Goal: Task Accomplishment & Management: Complete application form

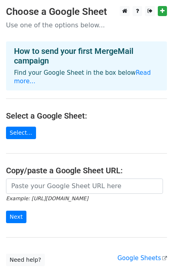
drag, startPoint x: 86, startPoint y: 114, endPoint x: 65, endPoint y: 119, distance: 22.0
click at [85, 114] on main "Choose a Google Sheet Use one of the options below... How to send your first Me…" at bounding box center [86, 136] width 173 height 260
click at [16, 126] on link "Select..." at bounding box center [21, 132] width 30 height 12
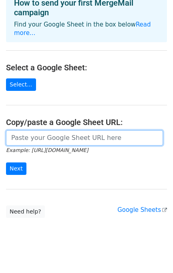
click at [60, 130] on input "url" at bounding box center [84, 137] width 157 height 15
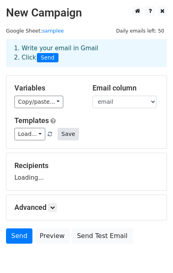
scroll to position [39, 0]
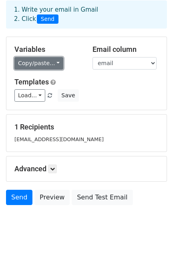
click at [39, 62] on link "Copy/paste..." at bounding box center [38, 63] width 49 height 12
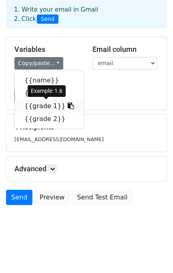
click at [35, 101] on link "{{grade 1}}" at bounding box center [49, 106] width 69 height 13
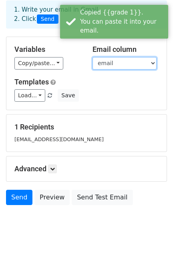
click at [128, 64] on select "name email grade 1 grade 2" at bounding box center [125, 63] width 64 height 12
click at [93, 57] on select "name email grade 1 grade 2" at bounding box center [125, 63] width 64 height 12
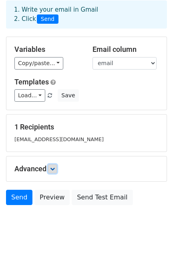
click at [53, 165] on link at bounding box center [52, 168] width 9 height 9
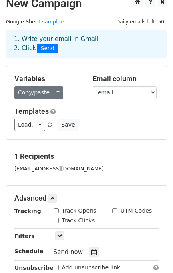
scroll to position [0, 0]
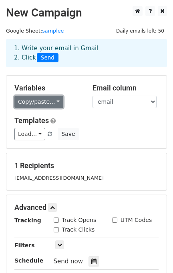
click at [45, 97] on link "Copy/paste..." at bounding box center [38, 102] width 49 height 12
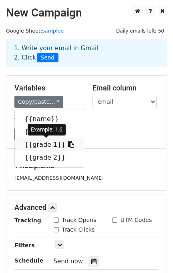
click at [33, 144] on link "{{grade 1}}" at bounding box center [49, 144] width 69 height 13
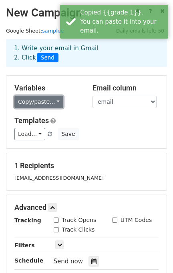
click at [55, 100] on link "Copy/paste..." at bounding box center [38, 102] width 49 height 12
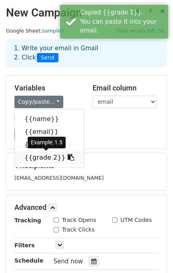
click at [43, 162] on link "{{grade 2}}" at bounding box center [49, 157] width 69 height 13
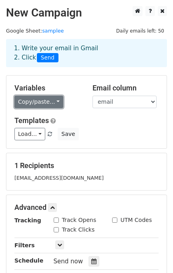
click at [29, 101] on link "Copy/paste..." at bounding box center [38, 102] width 49 height 12
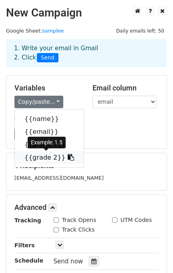
click at [43, 157] on link "{{grade 2}}" at bounding box center [49, 157] width 69 height 13
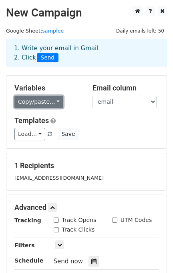
click at [28, 100] on link "Copy/paste..." at bounding box center [38, 102] width 49 height 12
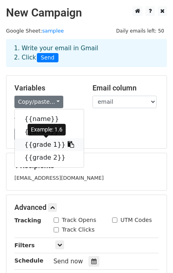
click at [68, 143] on icon at bounding box center [71, 144] width 6 height 6
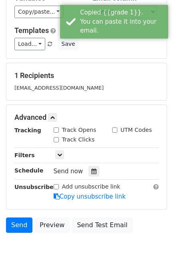
scroll to position [107, 0]
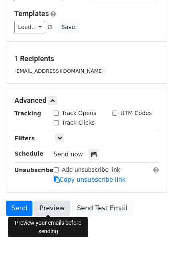
click at [55, 208] on link "Preview" at bounding box center [52, 207] width 35 height 15
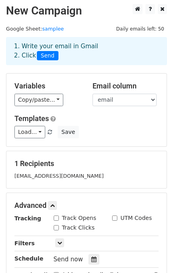
scroll to position [0, 0]
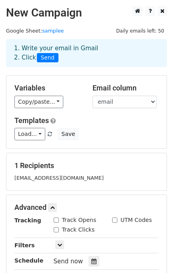
click at [145, 131] on div "Load... No templates saved Save" at bounding box center [86, 134] width 157 height 12
click at [106, 102] on select "name email grade 1 grade 2" at bounding box center [125, 102] width 64 height 12
click at [93, 96] on select "name email grade 1 grade 2" at bounding box center [125, 102] width 64 height 12
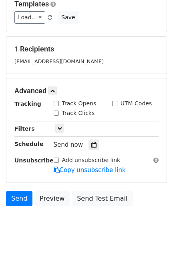
scroll to position [117, 0]
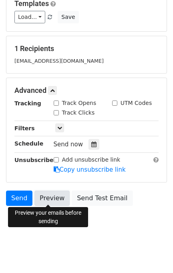
click at [46, 193] on link "Preview" at bounding box center [52, 197] width 35 height 15
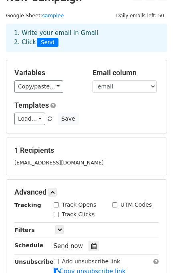
scroll to position [10, 0]
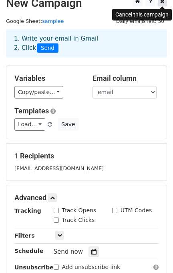
click at [163, 2] on icon at bounding box center [163, 1] width 4 height 6
click at [162, 2] on icon at bounding box center [163, 1] width 4 height 6
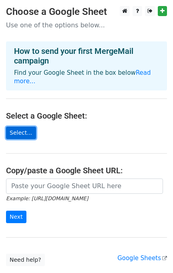
click at [8, 126] on link "Select..." at bounding box center [21, 132] width 30 height 12
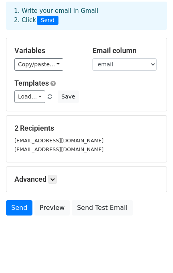
scroll to position [47, 0]
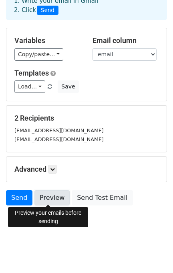
click at [52, 192] on link "Preview" at bounding box center [52, 197] width 35 height 15
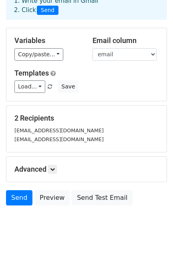
click at [142, 114] on h5 "2 Recipients" at bounding box center [86, 118] width 145 height 9
click at [53, 195] on link "Preview" at bounding box center [52, 197] width 35 height 15
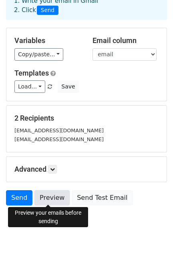
click at [50, 197] on link "Preview" at bounding box center [52, 197] width 35 height 15
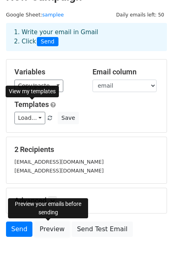
scroll to position [0, 0]
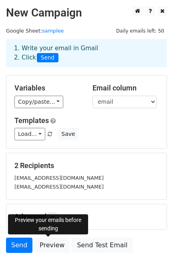
click at [149, 31] on span "Daily emails left: 50" at bounding box center [141, 31] width 54 height 9
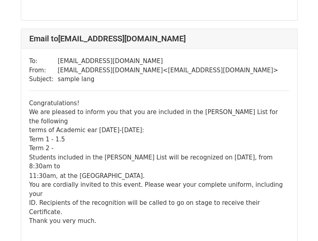
scroll to position [168, 0]
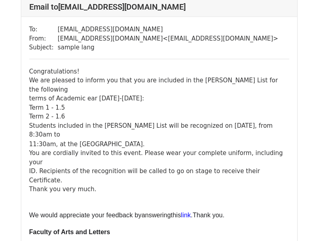
scroll to position [328, 0]
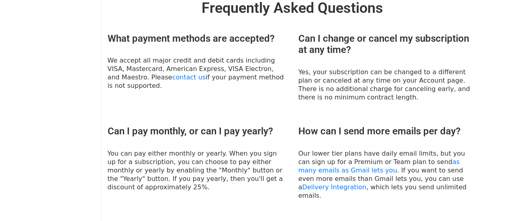
scroll to position [296, 0]
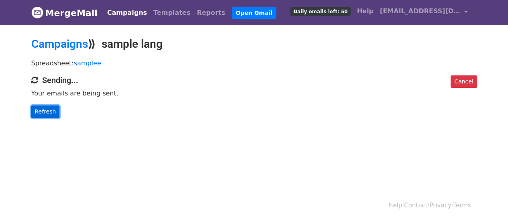
click at [44, 112] on link "Refresh" at bounding box center [45, 112] width 29 height 12
click at [350, 13] on span "Daily emails left: 50" at bounding box center [320, 11] width 60 height 9
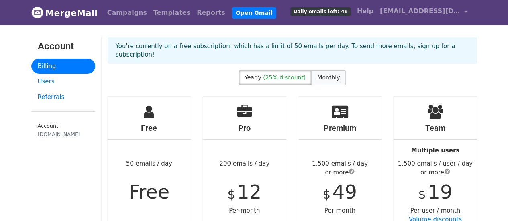
click at [333, 74] on span "Monthly" at bounding box center [328, 77] width 22 height 6
click at [58, 83] on link "Users" at bounding box center [63, 82] width 64 height 16
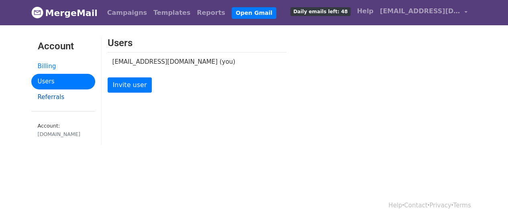
click at [68, 93] on link "Referrals" at bounding box center [63, 98] width 64 height 16
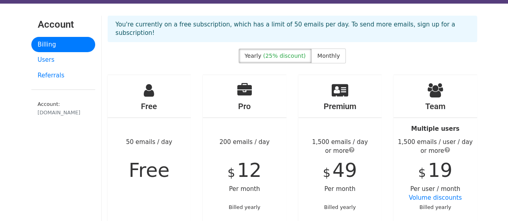
scroll to position [40, 0]
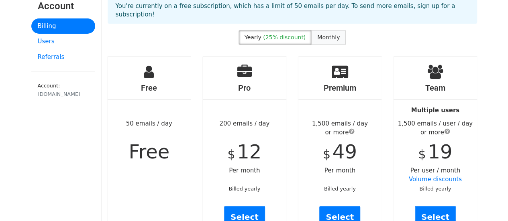
click at [324, 34] on span "Monthly" at bounding box center [328, 37] width 22 height 6
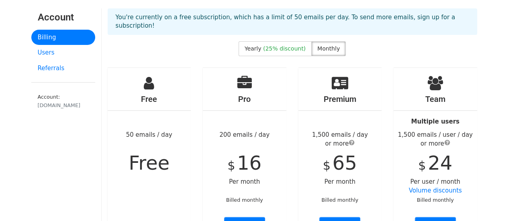
scroll to position [0, 0]
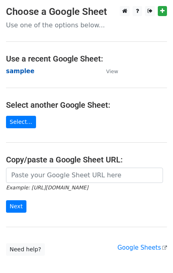
click at [21, 69] on strong "samplee" at bounding box center [20, 70] width 29 height 7
click at [18, 129] on main "Choose a Google Sheet Use one of the options below... Use a recent Google Sheet…" at bounding box center [86, 130] width 173 height 249
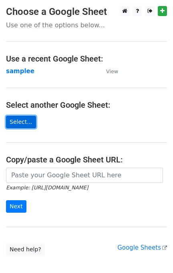
click at [16, 124] on link "Select..." at bounding box center [21, 122] width 30 height 12
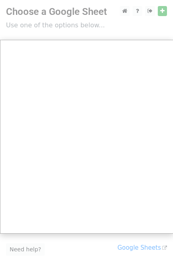
click at [9, 32] on div at bounding box center [86, 159] width 173 height 319
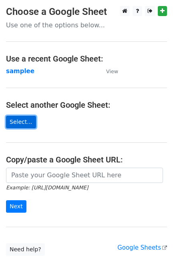
click at [22, 120] on link "Select..." at bounding box center [21, 122] width 30 height 12
click at [16, 120] on link "Select..." at bounding box center [21, 122] width 30 height 12
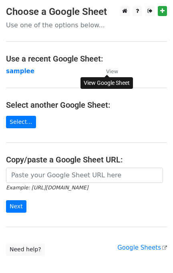
click at [113, 71] on small "View" at bounding box center [112, 71] width 12 height 6
drag, startPoint x: 12, startPoint y: 114, endPoint x: 16, endPoint y: 117, distance: 4.5
click at [13, 115] on main "Choose a Google Sheet Use one of the options below... Use a recent Google Sheet…" at bounding box center [86, 130] width 173 height 249
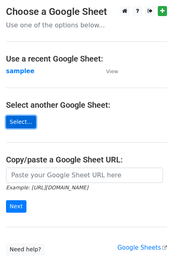
click at [21, 120] on link "Select..." at bounding box center [21, 122] width 30 height 12
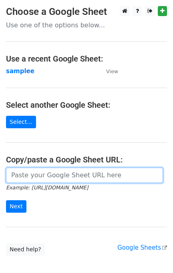
click at [34, 175] on input "url" at bounding box center [84, 174] width 157 height 15
paste input "https://docs.google.com/spreadsheets/d/110v4vhQtKJwpif1iW8lcxiNqhN1MOLX-/edit?u…"
type input "https://docs.google.com/spreadsheets/d/110v4vhQtKJwpif1iW8lcxiNqhN1MOLX-/edit?u…"
click at [6, 200] on input "Next" at bounding box center [16, 206] width 20 height 12
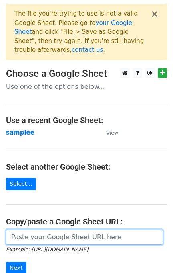
click at [138, 229] on input "url" at bounding box center [84, 236] width 157 height 15
paste input "[URL][DOMAIN_NAME]"
type input "[URL][DOMAIN_NAME]"
click at [6, 261] on input "Next" at bounding box center [16, 267] width 20 height 12
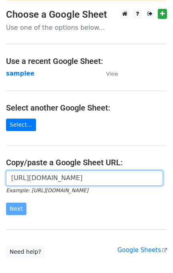
scroll to position [99, 0]
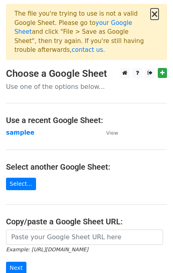
click at [154, 18] on button "×" at bounding box center [155, 14] width 8 height 10
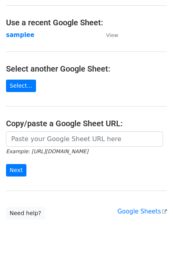
scroll to position [46, 0]
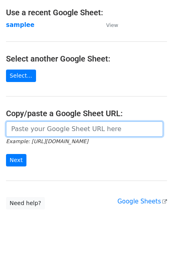
click at [82, 135] on input "url" at bounding box center [84, 128] width 157 height 15
paste input "https://docs.google.com/spreadsheets/d/110v4vhQtKJwpif1iW8lcxiNqhN1MOLX-/edit?g…"
type input "https://docs.google.com/spreadsheets/d/110v4vhQtKJwpif1iW8lcxiNqhN1MOLX-/edit?g…"
click at [6, 154] on input "Next" at bounding box center [16, 160] width 20 height 12
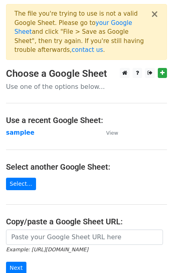
scroll to position [99, 0]
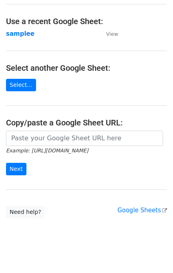
click at [63, 147] on small "Example: [URL][DOMAIN_NAME]" at bounding box center [47, 150] width 82 height 6
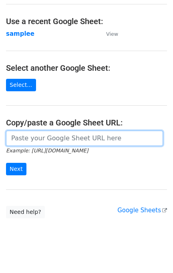
click at [59, 131] on input "url" at bounding box center [84, 138] width 157 height 15
paste input "[URL][DOMAIN_NAME]"
type input "https://docs.google.com/spreadsheets/d/1PcWTXFHc7nEnwID61hYFg-NyfK0KRjD6ak58WWh…"
click at [6, 163] on input "Next" at bounding box center [16, 169] width 20 height 12
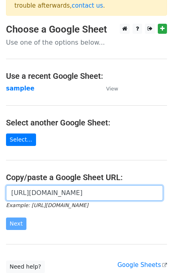
scroll to position [0, 0]
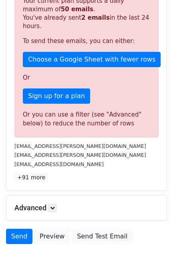
scroll to position [244, 0]
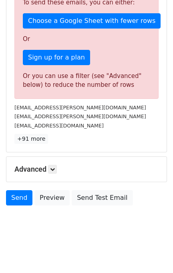
click at [49, 165] on h5 "Advanced" at bounding box center [86, 169] width 145 height 9
click at [55, 167] on icon at bounding box center [52, 169] width 5 height 5
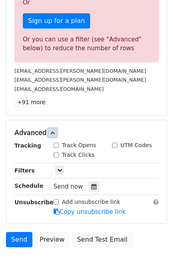
scroll to position [322, 0]
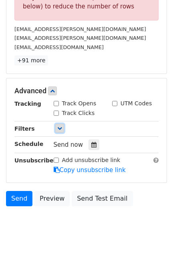
click at [57, 126] on icon at bounding box center [59, 128] width 5 height 5
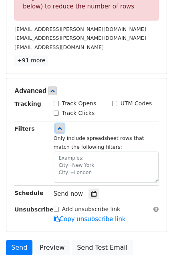
click at [59, 126] on icon at bounding box center [59, 128] width 5 height 5
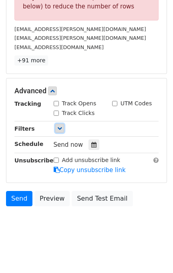
click at [56, 124] on link at bounding box center [59, 128] width 9 height 9
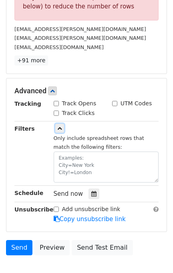
scroll to position [371, 0]
